Goal: Register for event/course

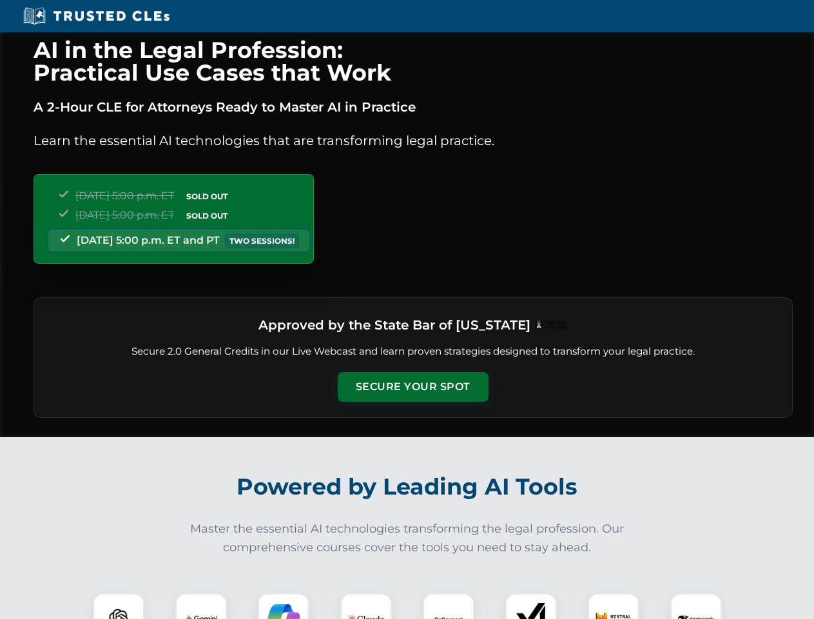
click at [412, 387] on button "Secure Your Spot" at bounding box center [413, 387] width 151 height 30
